Goal: Task Accomplishment & Management: Complete application form

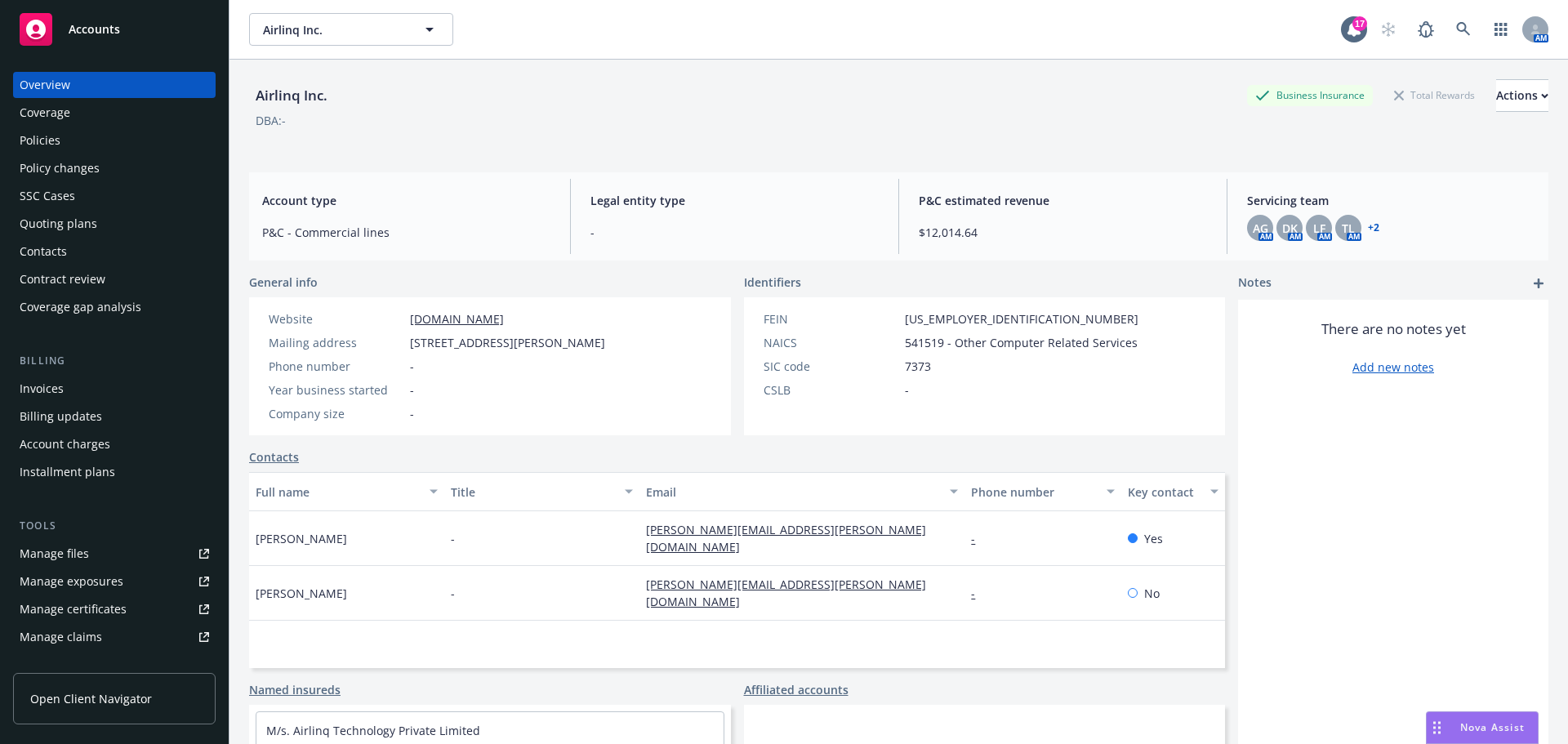
click at [44, 142] on div "Policies" at bounding box center [39, 141] width 40 height 26
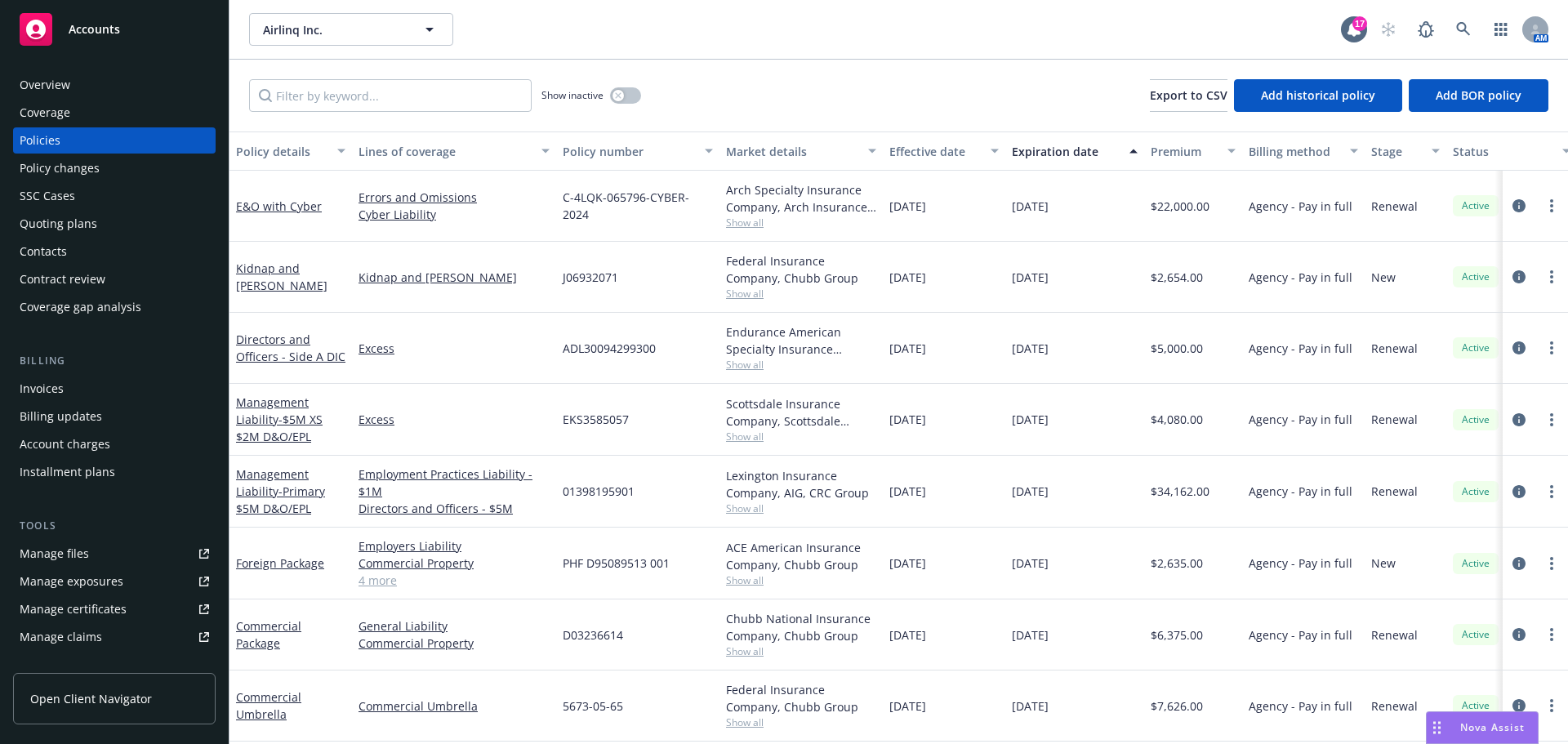
click at [87, 225] on div "Quoting plans" at bounding box center [58, 223] width 77 height 26
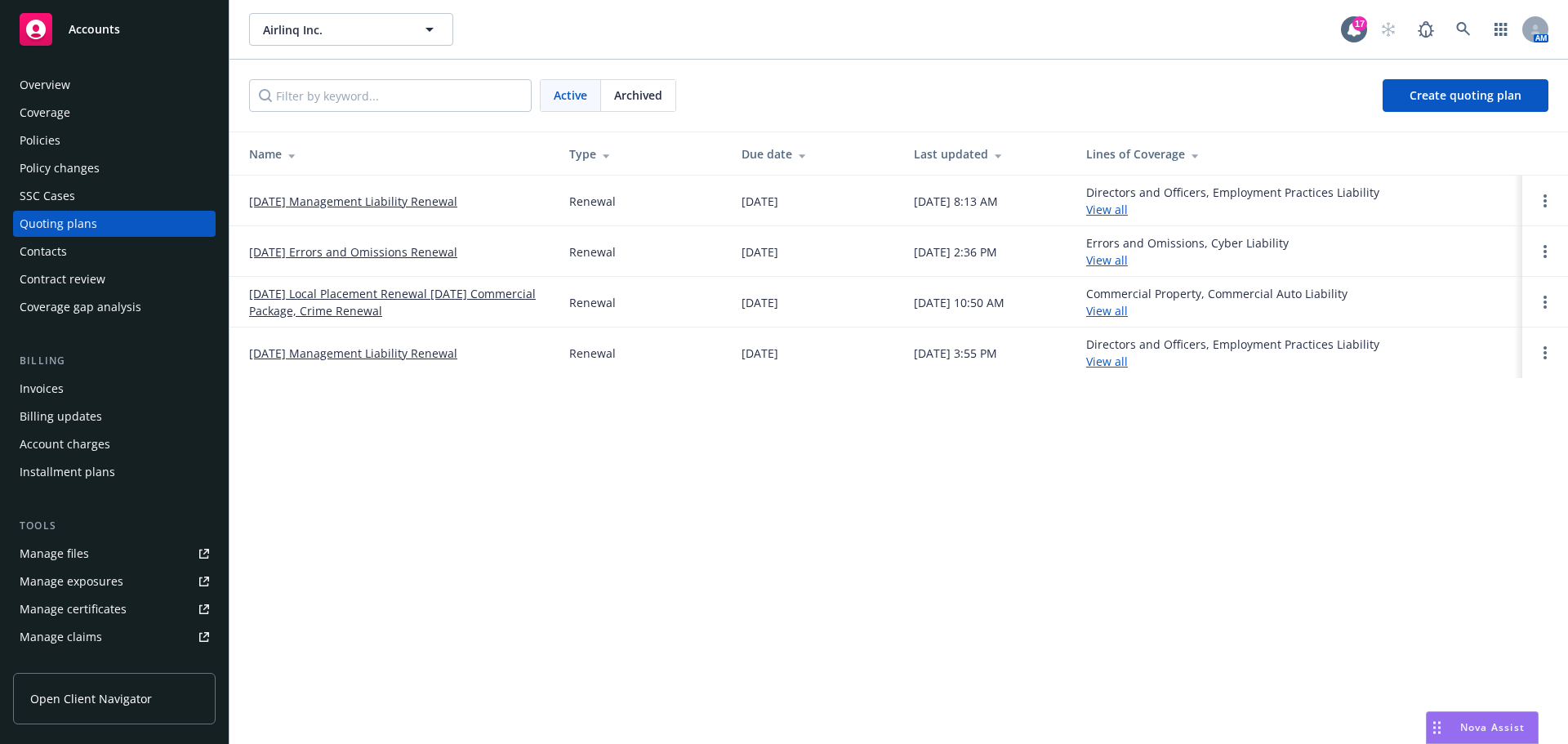
click at [293, 254] on link "[DATE] Errors and Omissions Renewal" at bounding box center [353, 252] width 209 height 17
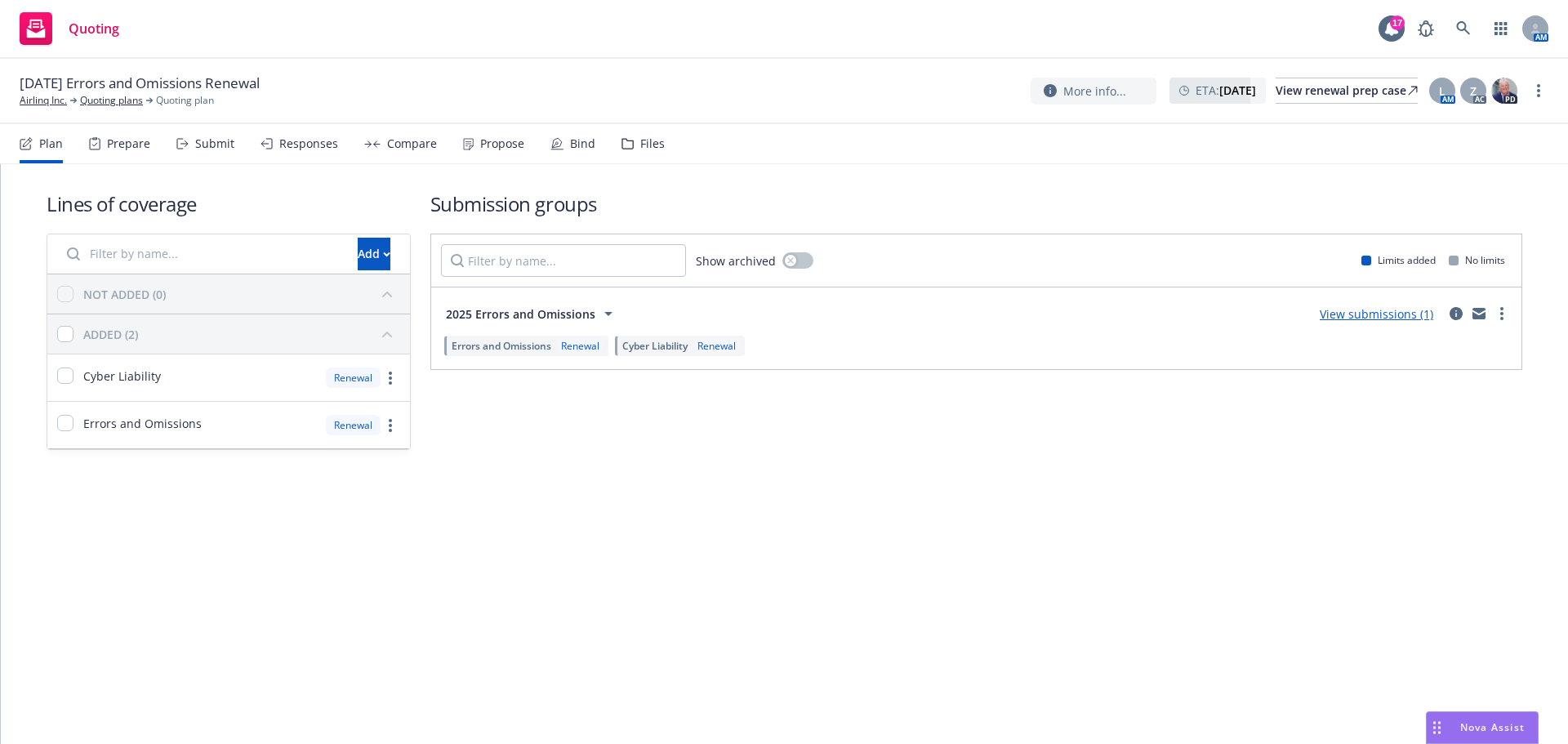
click at [224, 141] on div "Submit" at bounding box center [214, 143] width 39 height 13
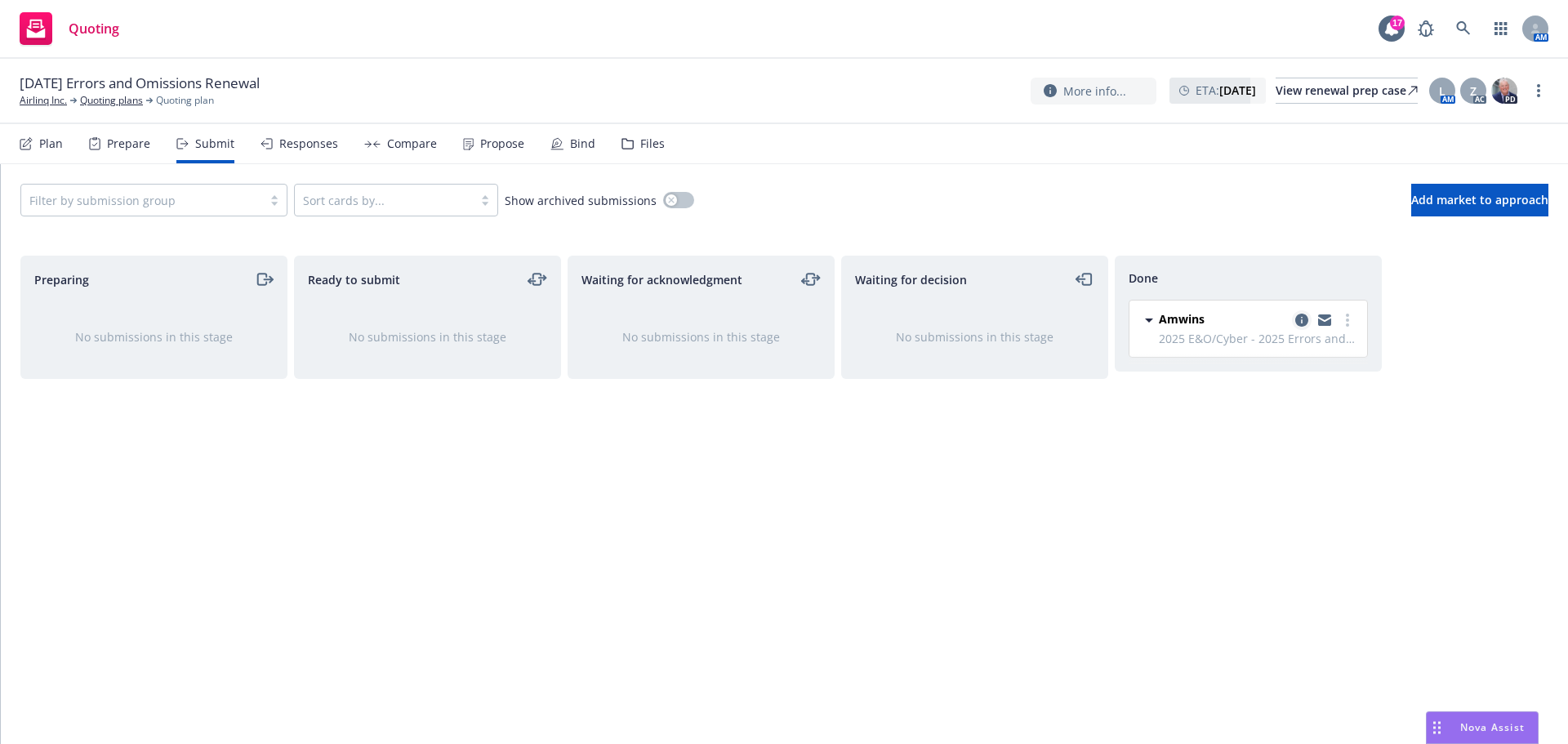
click at [1304, 321] on icon "copy logging email" at bounding box center [1302, 320] width 13 height 13
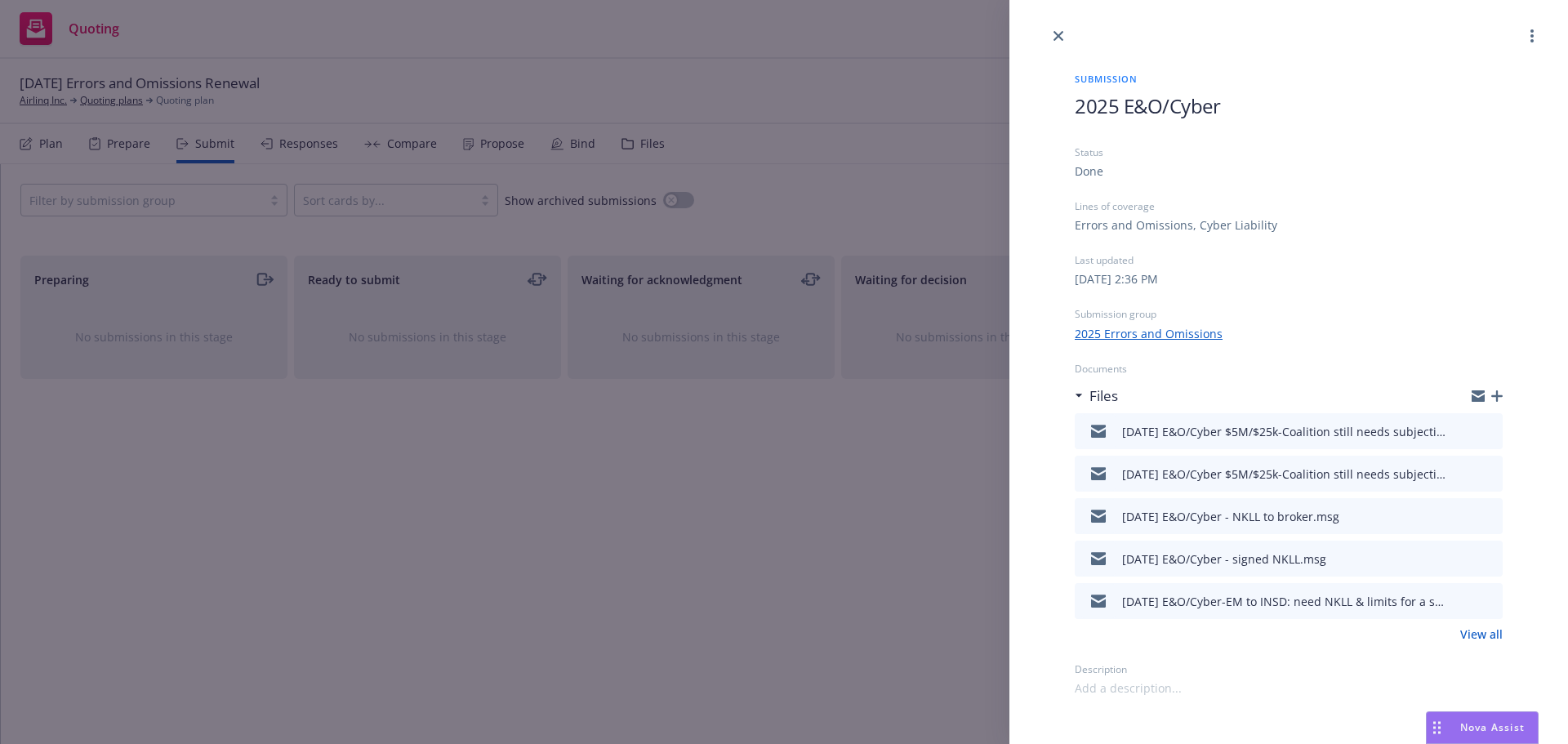
click at [1479, 632] on link "View all" at bounding box center [1481, 634] width 42 height 17
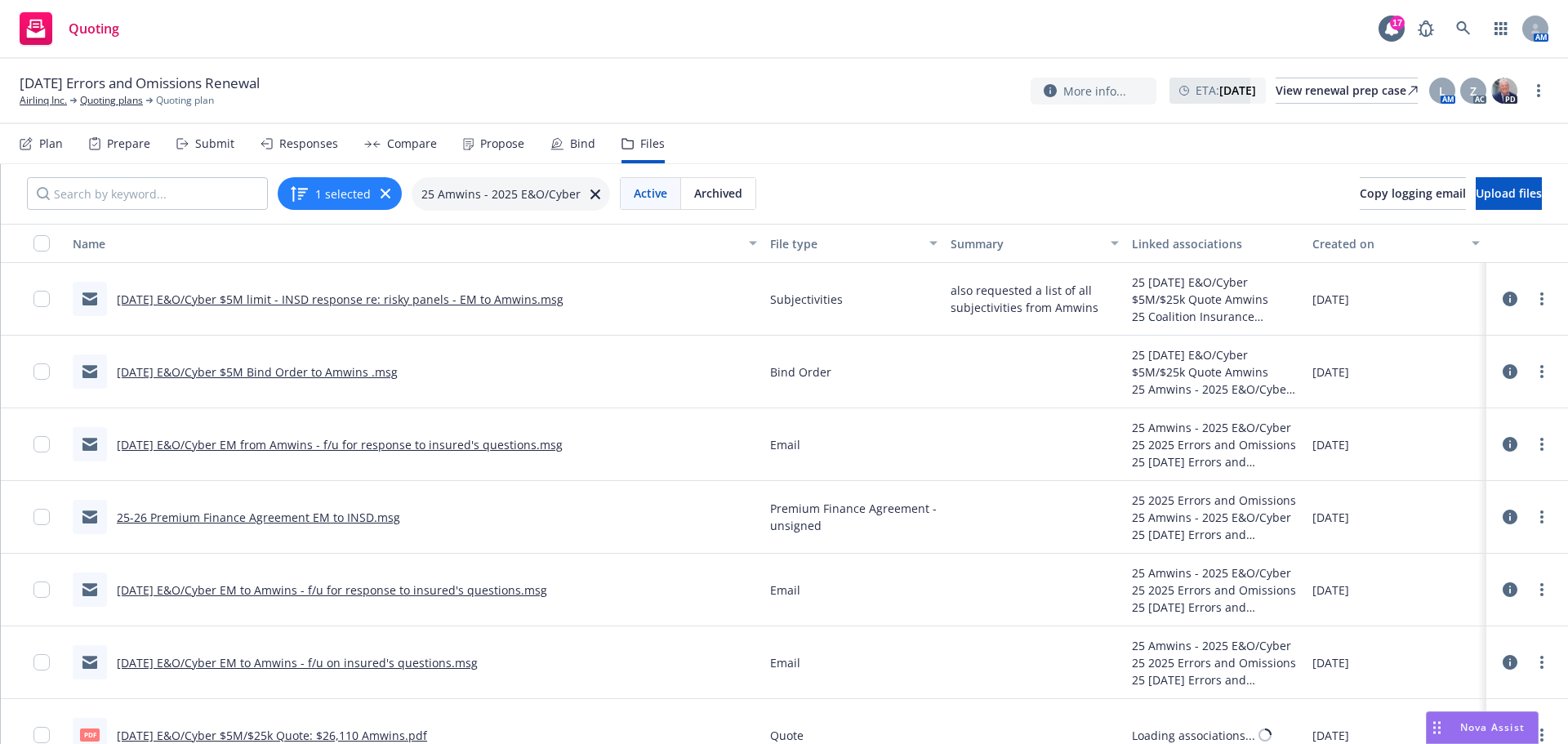
scroll to position [571, 0]
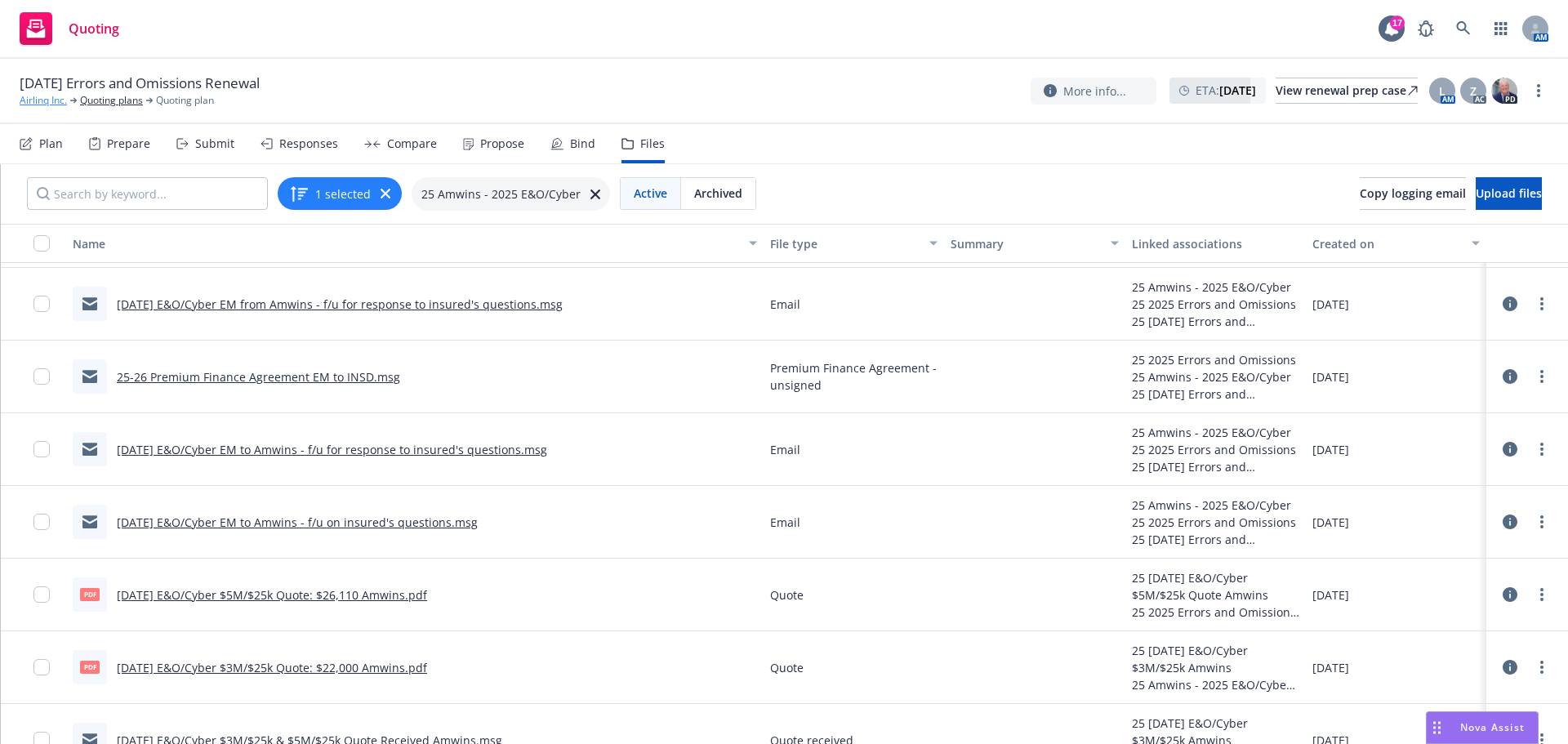
click at [33, 99] on link "Airlinq Inc." at bounding box center [43, 100] width 48 height 15
